Goal: Task Accomplishment & Management: Complete application form

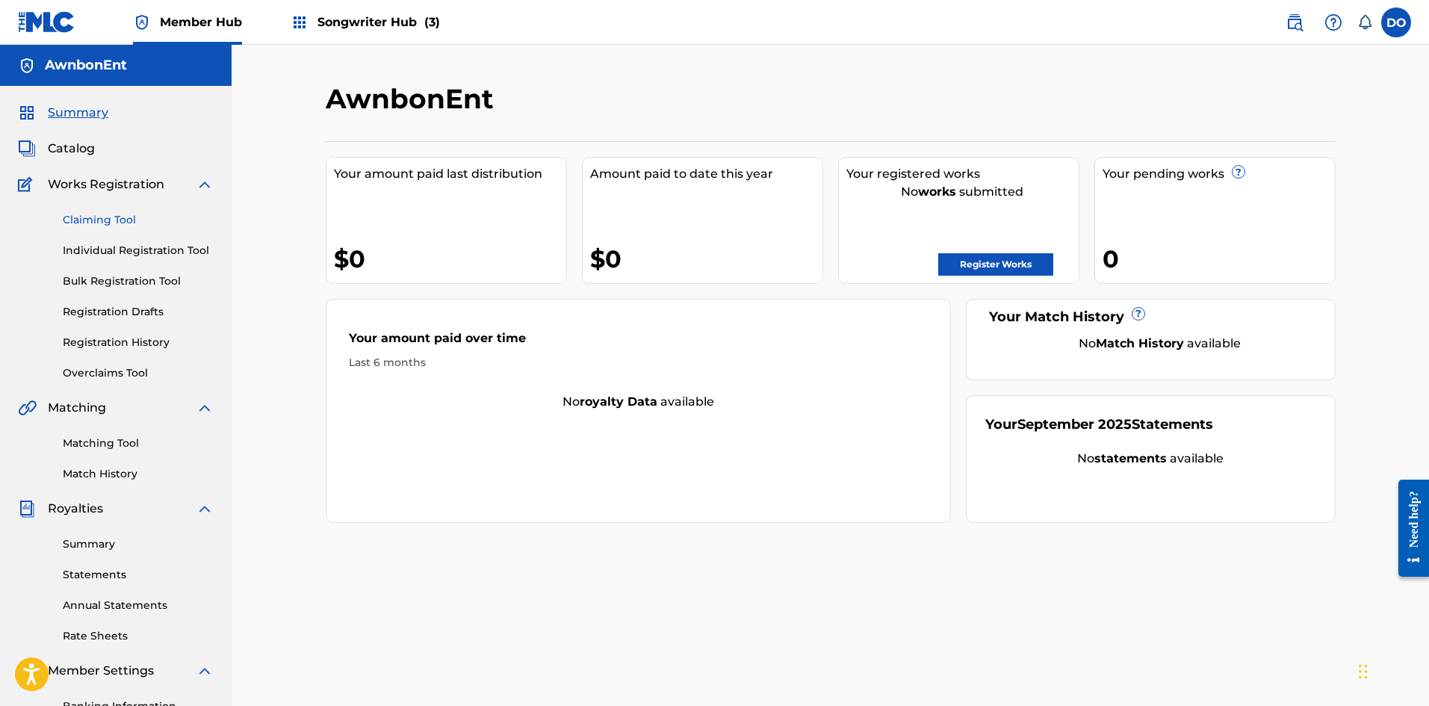
click at [106, 220] on link "Claiming Tool" at bounding box center [138, 220] width 151 height 16
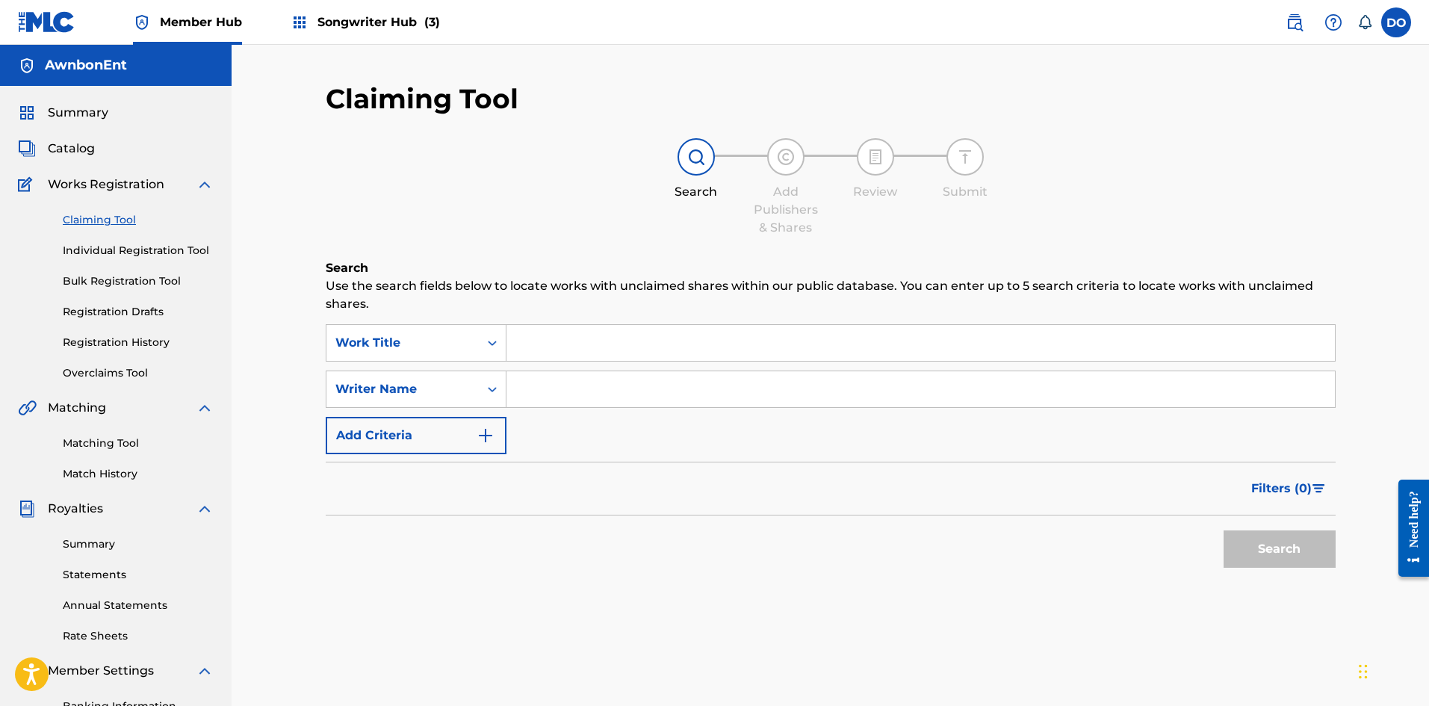
click at [529, 352] on input "Search Form" at bounding box center [920, 343] width 828 height 36
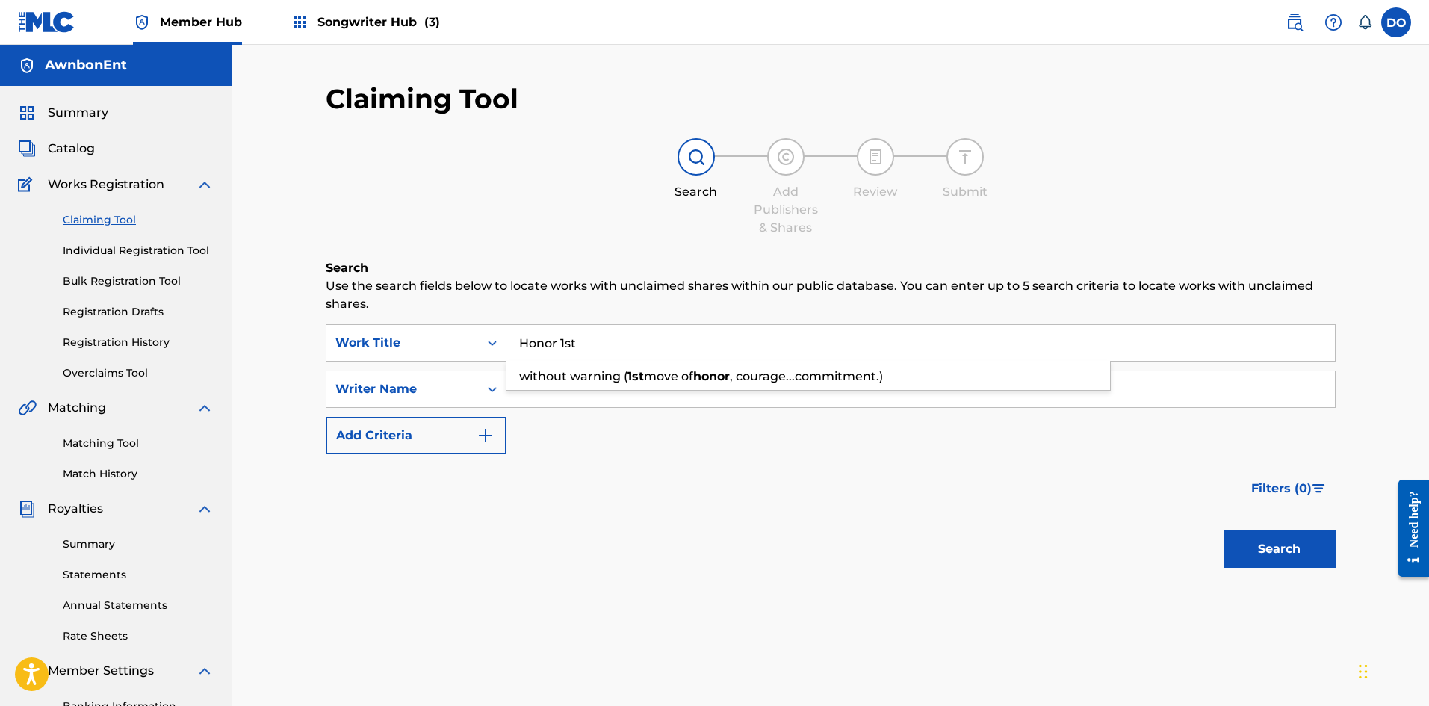
type input "Honor 1st"
click at [525, 394] on input "Search Form" at bounding box center [920, 389] width 828 height 36
type input "[PERSON_NAME]"
click at [1272, 554] on button "Search" at bounding box center [1279, 548] width 112 height 37
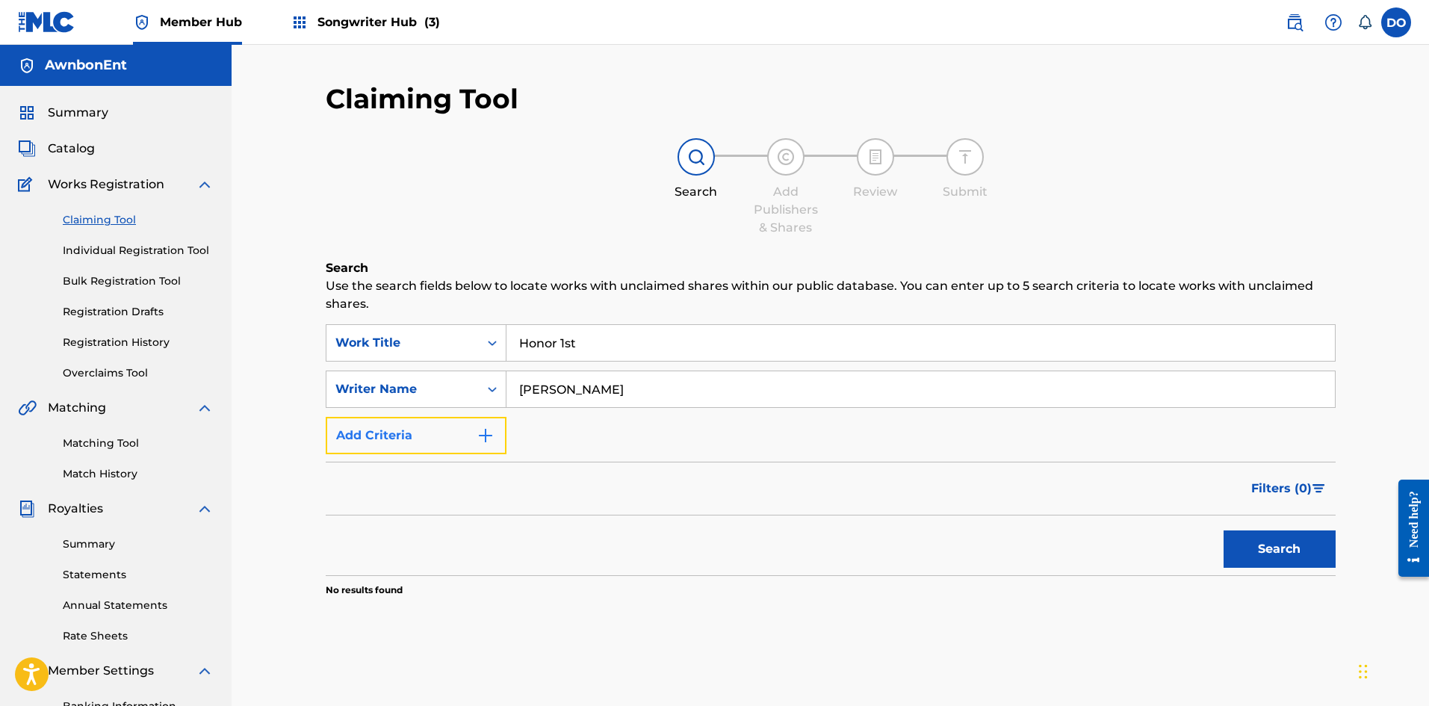
click at [488, 423] on button "Add Criteria" at bounding box center [416, 435] width 181 height 37
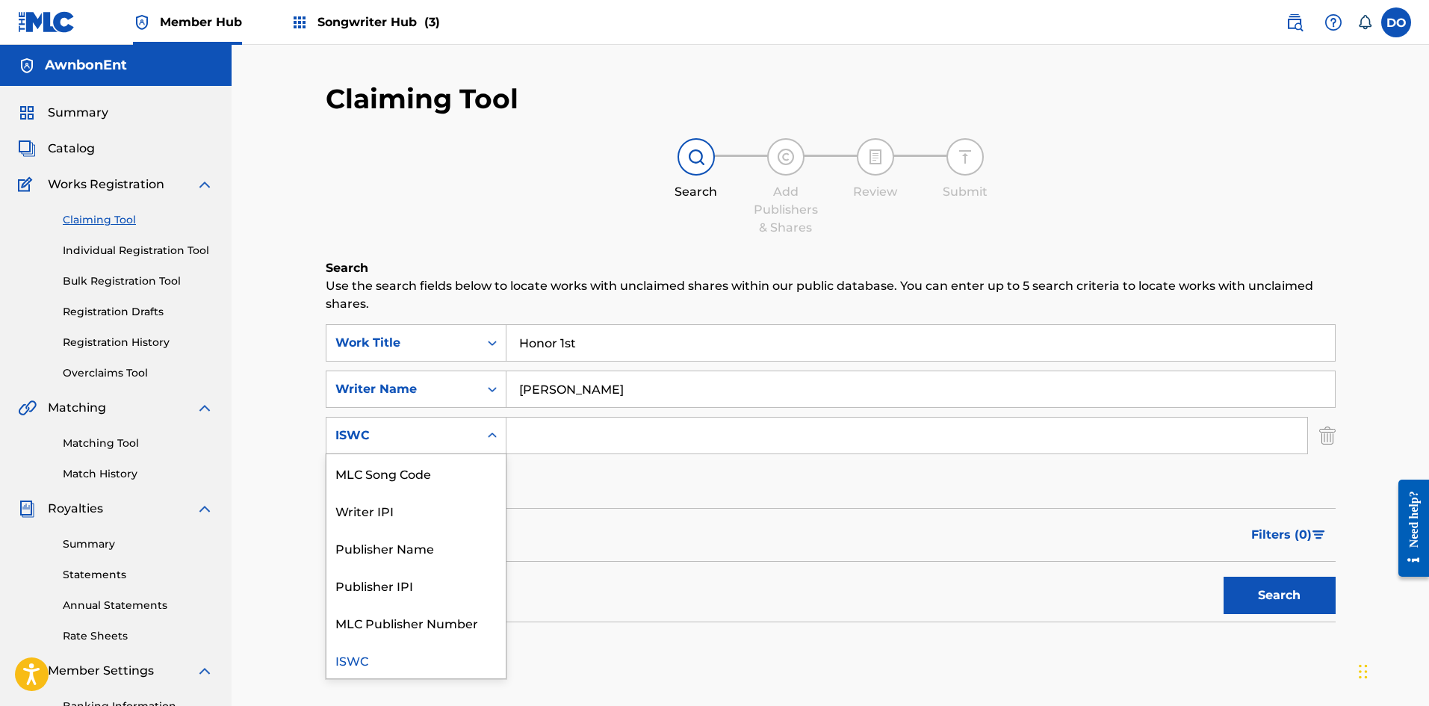
click at [493, 436] on icon "Search Form" at bounding box center [492, 435] width 15 height 15
click at [460, 538] on div "Publisher Name" at bounding box center [415, 547] width 179 height 37
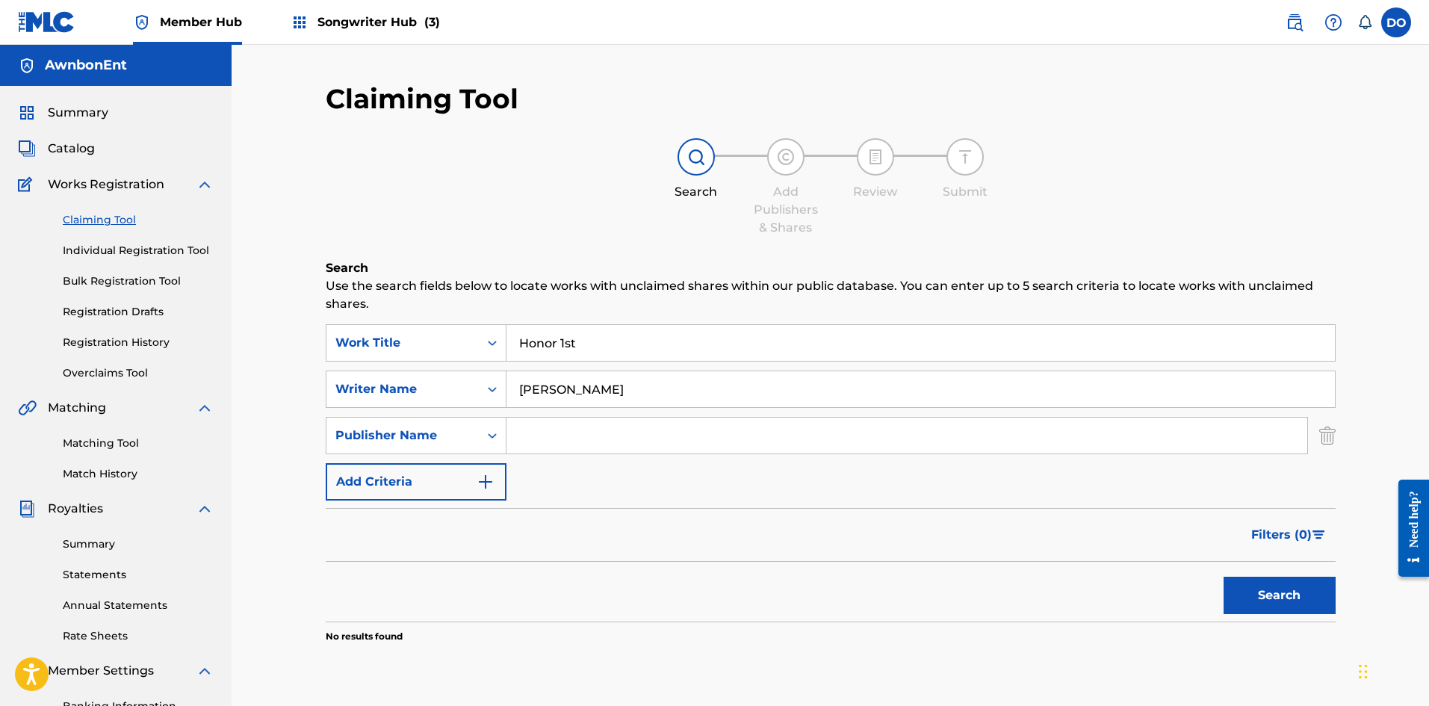
click at [558, 425] on input "Search Form" at bounding box center [906, 435] width 801 height 36
type input "AwnbonEnt"
click at [1270, 588] on button "Search" at bounding box center [1279, 595] width 112 height 37
click at [111, 190] on span "Works Registration" at bounding box center [106, 184] width 116 height 18
click at [127, 248] on link "Individual Registration Tool" at bounding box center [138, 251] width 151 height 16
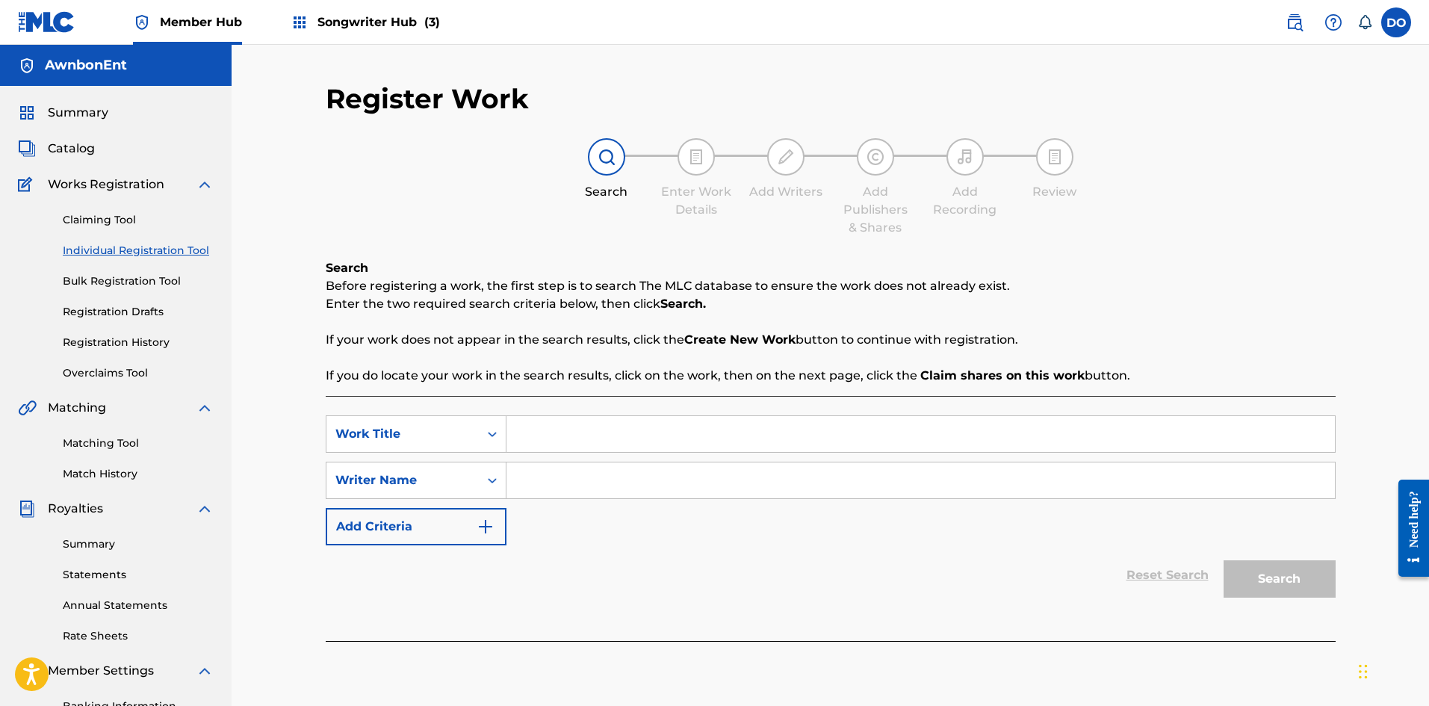
click at [552, 444] on input "Search Form" at bounding box center [920, 434] width 828 height 36
type input "Honor 1st"
click at [565, 477] on input "Search Form" at bounding box center [920, 480] width 828 height 36
type input "[PERSON_NAME]"
click at [1284, 579] on button "Search" at bounding box center [1279, 578] width 112 height 37
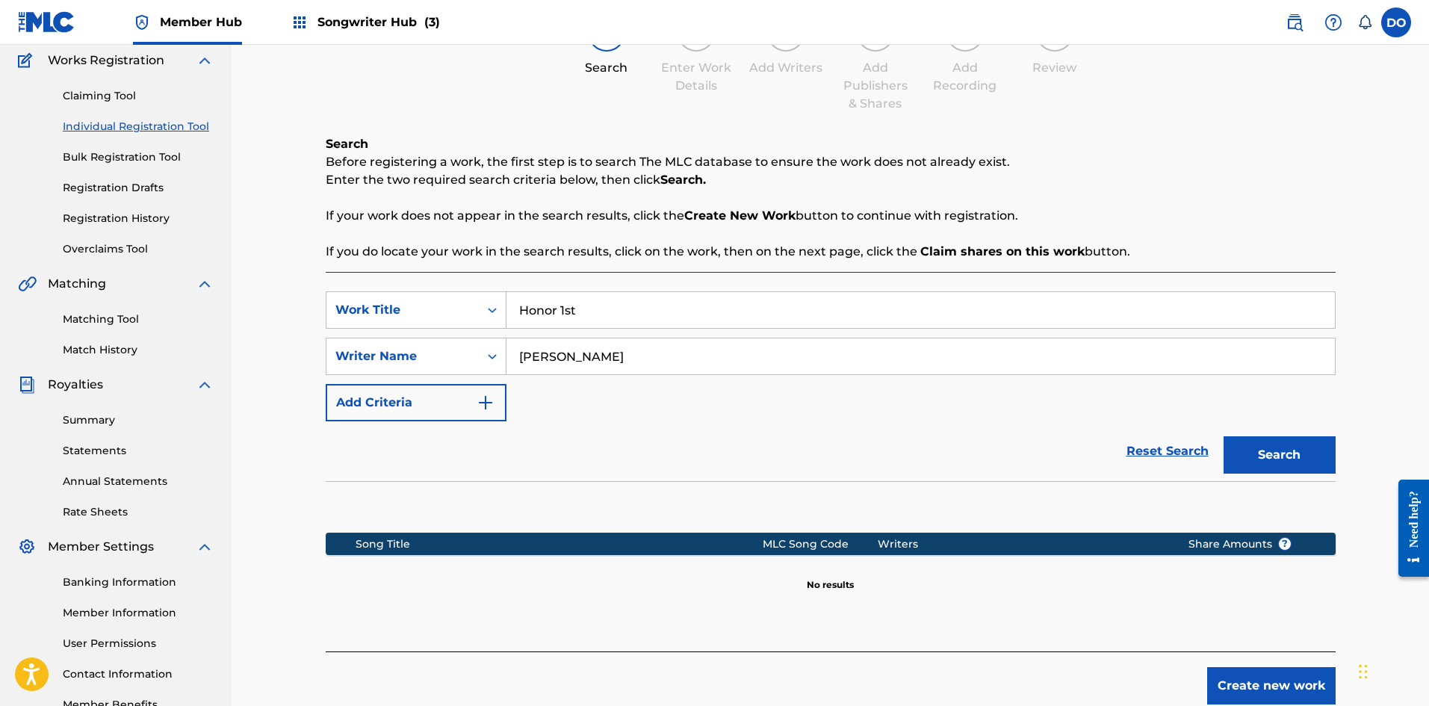
scroll to position [220, 0]
